Goal: Find contact information: Find contact information

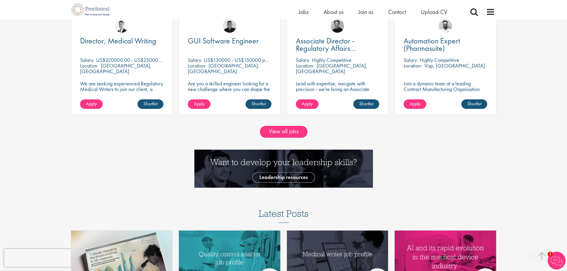
scroll to position [655, 0]
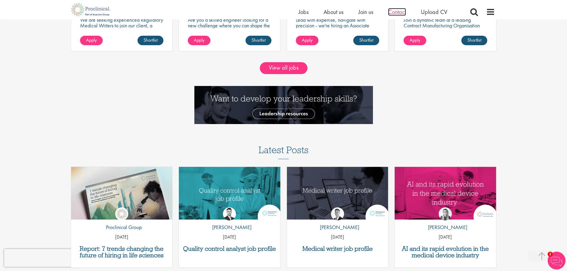
click at [396, 14] on span "Contact" at bounding box center [397, 12] width 18 height 8
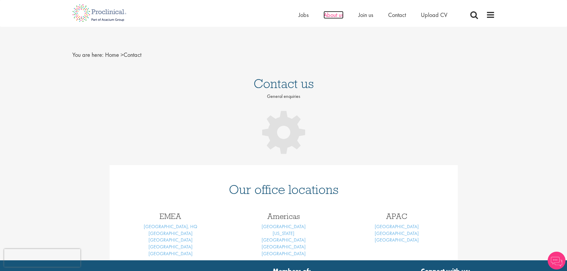
click at [339, 17] on span "About us" at bounding box center [334, 15] width 20 height 8
